Goal: Check status: Check status

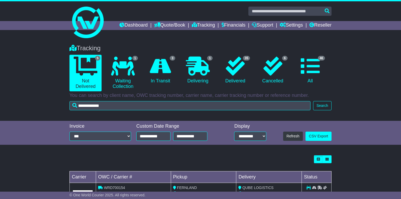
type input "**********"
click at [327, 109] on button "Search" at bounding box center [322, 105] width 18 height 9
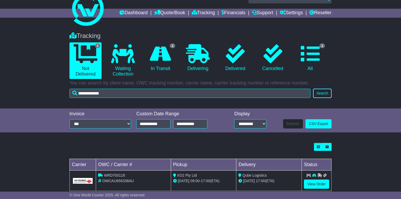
scroll to position [23, 0]
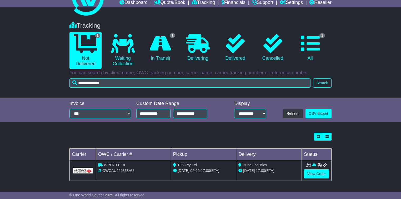
click at [311, 168] on td "View Order" at bounding box center [317, 170] width 30 height 21
click at [313, 172] on link "View Order" at bounding box center [316, 173] width 25 height 9
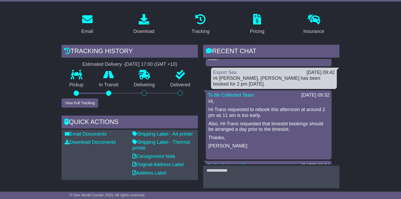
scroll to position [105, 0]
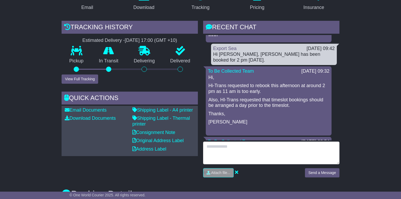
click at [235, 154] on textarea at bounding box center [271, 153] width 136 height 23
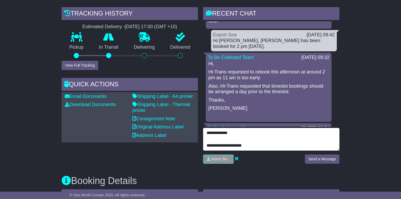
scroll to position [126, 0]
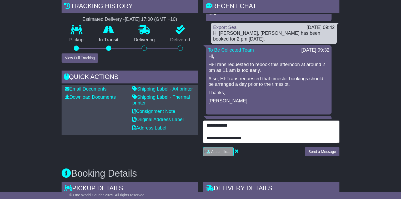
type textarea "**********"
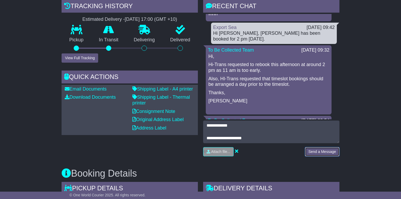
click at [314, 151] on button "Send a Message" at bounding box center [322, 151] width 34 height 9
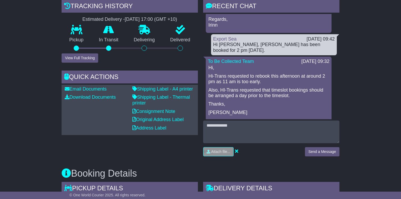
scroll to position [105, 0]
